Goal: Transaction & Acquisition: Register for event/course

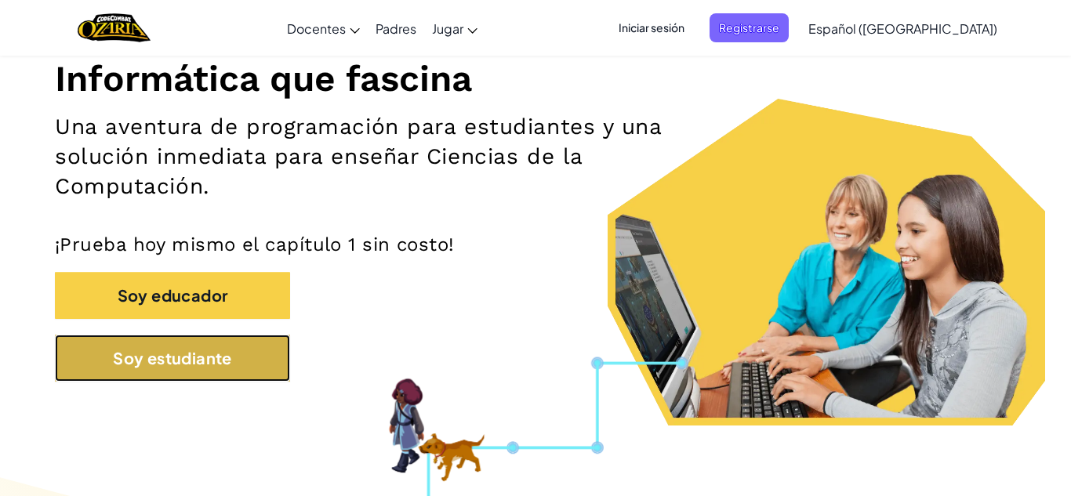
click at [245, 354] on button "Soy estudiante" at bounding box center [172, 358] width 235 height 47
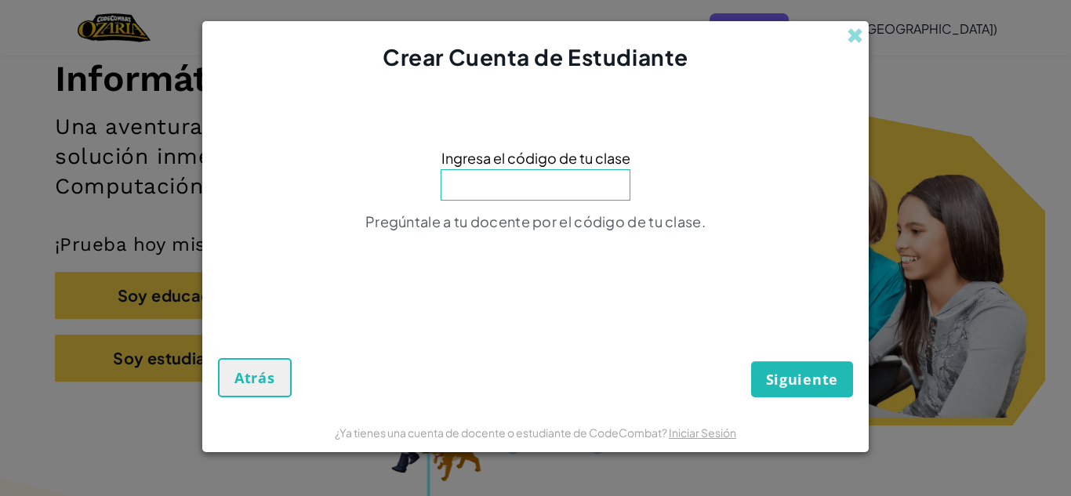
click at [481, 198] on input at bounding box center [536, 184] width 190 height 31
click at [532, 190] on input at bounding box center [536, 184] width 190 height 31
type input "FlythingCake"
click at [801, 376] on span "Siguiente" at bounding box center [802, 379] width 72 height 19
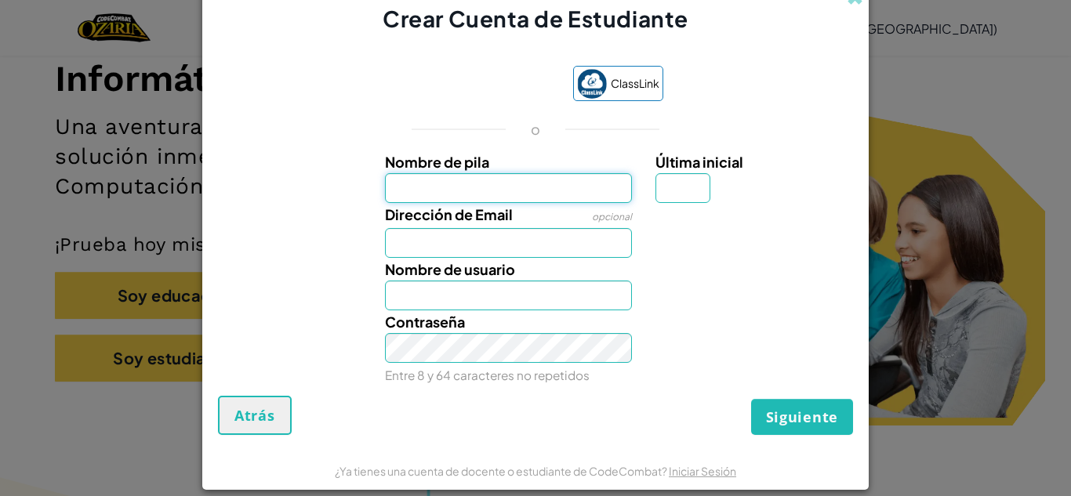
click at [569, 183] on input "Nombre de pila" at bounding box center [509, 188] width 248 height 30
type input "Miguel Ramirez Martinez"
click at [693, 183] on input "Última inicial" at bounding box center [682, 188] width 55 height 30
type input "Miguel Ramirez Martinez"
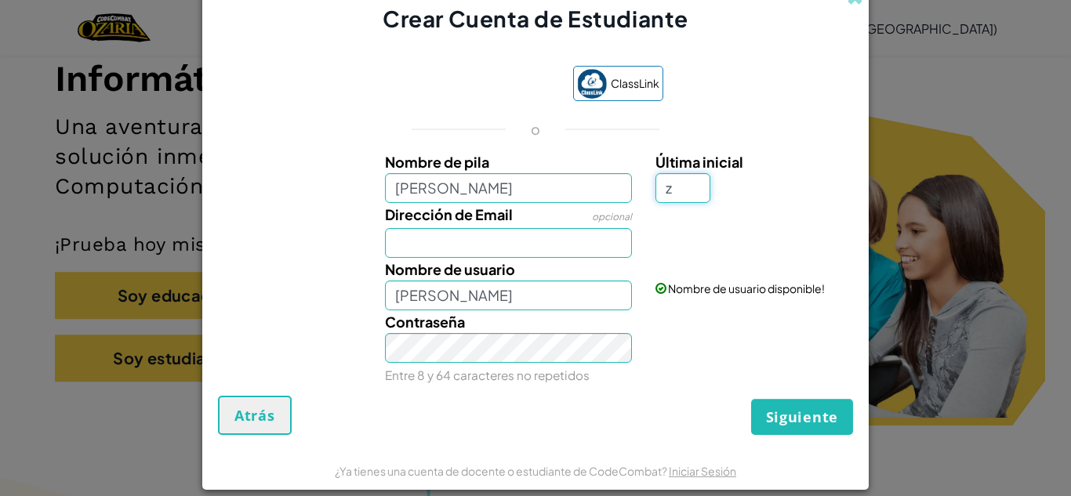
type input "z"
click at [421, 236] on input "Dirección de Email" at bounding box center [509, 243] width 248 height 30
type input "Miguel Ramirez MartinezZ"
type input "AL07133220@tecmilenio.mx"
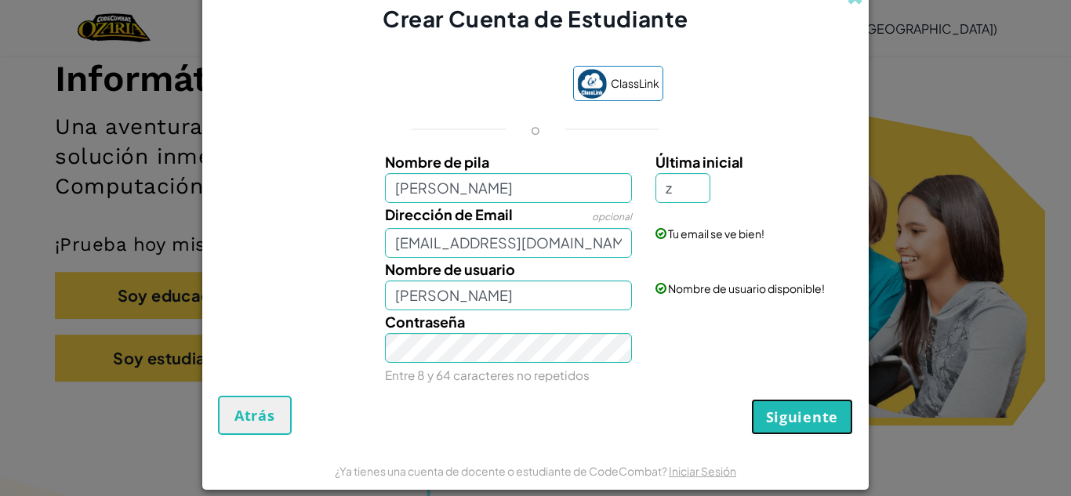
click at [832, 427] on button "Siguiente" at bounding box center [802, 417] width 102 height 36
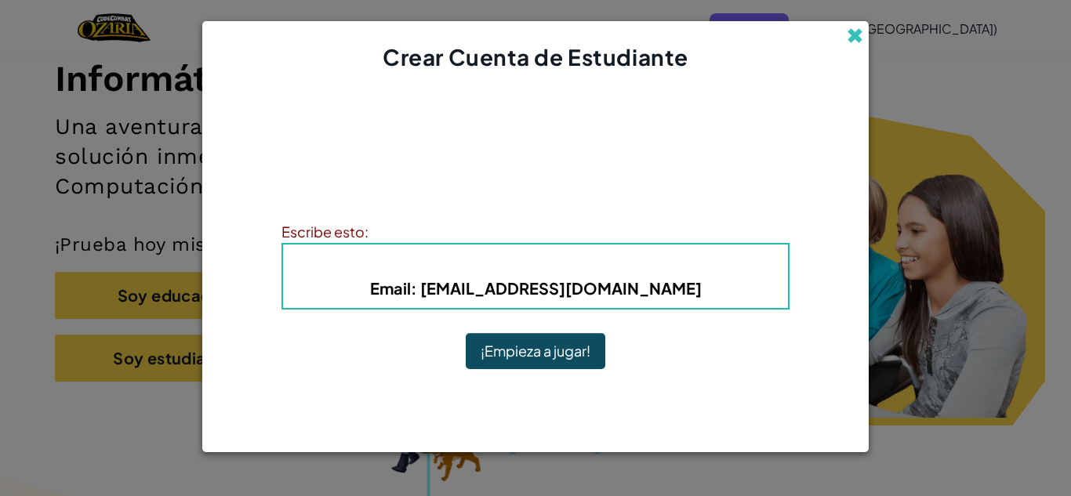
click at [850, 33] on span at bounding box center [855, 35] width 16 height 16
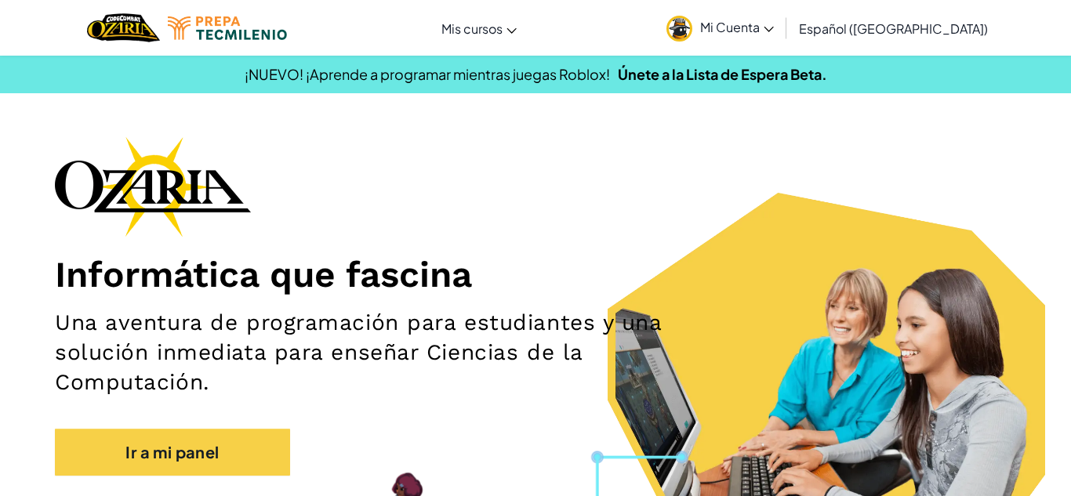
click at [774, 21] on span "Mi Cuenta" at bounding box center [737, 27] width 74 height 16
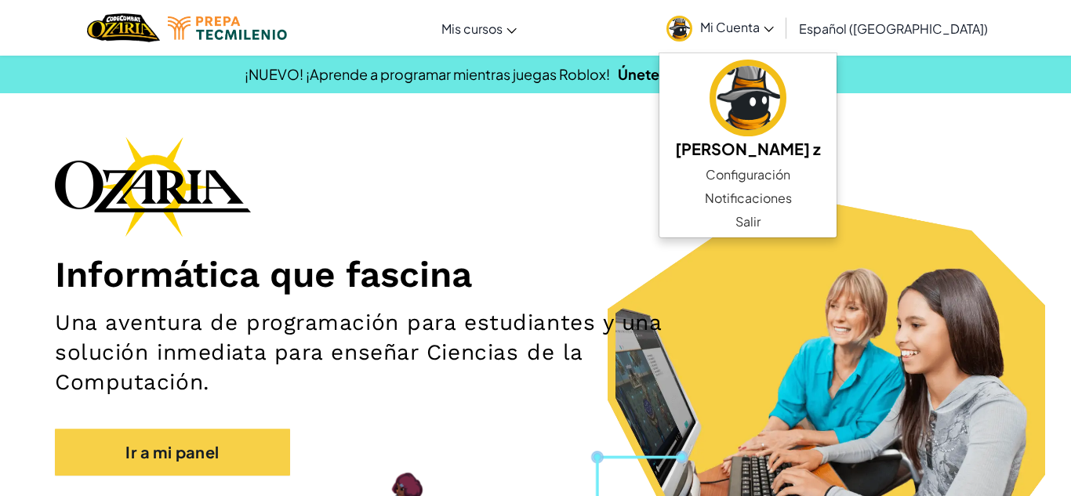
click at [1032, 346] on section "Informática que fascina Una aventura de programación para estudiantes y una sol…" at bounding box center [535, 327] width 1071 height 383
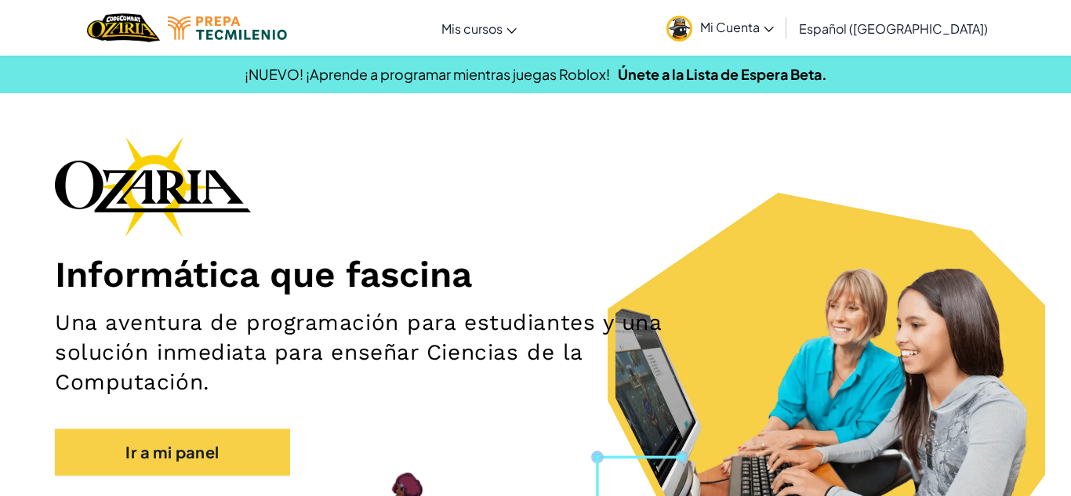
click at [774, 33] on span "Mi Cuenta" at bounding box center [737, 27] width 74 height 16
